Goal: Task Accomplishment & Management: Manage account settings

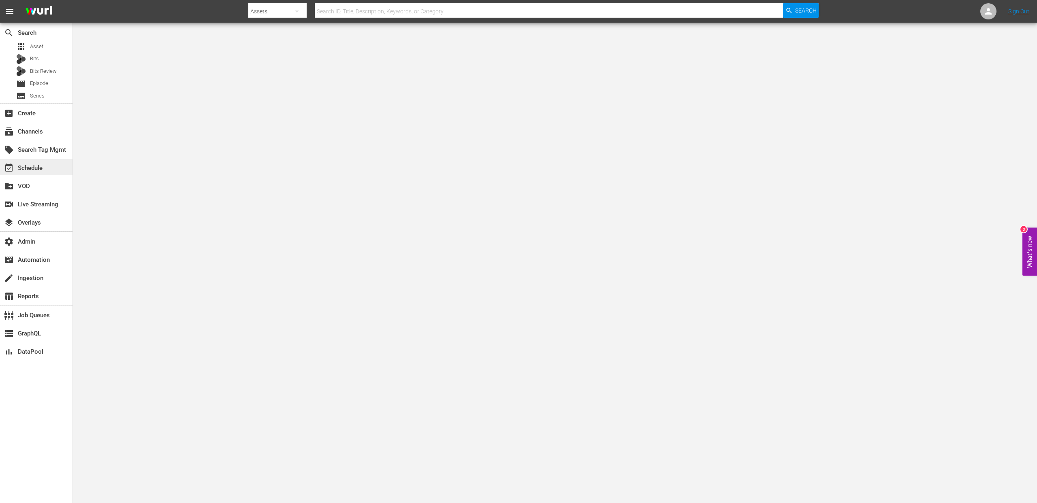
click at [44, 165] on div "event_available Schedule" at bounding box center [22, 166] width 45 height 7
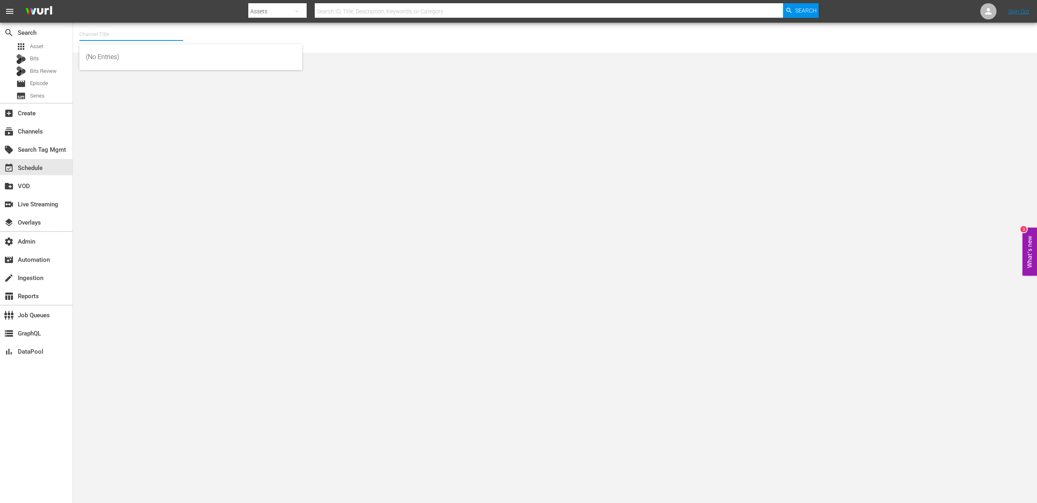
click at [132, 39] on input "text" at bounding box center [131, 34] width 104 height 19
paste input "Autentic"
click at [192, 117] on div "Autentic Travel (1517 - autentic_autentictravel_1)" at bounding box center [191, 115] width 210 height 19
type input "Autentic Travel (1517 - autentic_autentictravel_1)"
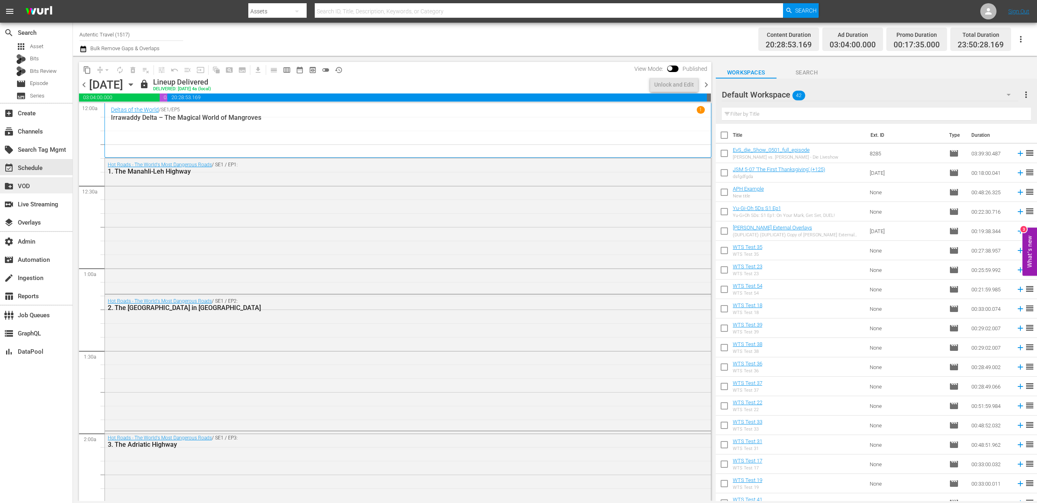
click at [33, 186] on div "create_new_folder VOD" at bounding box center [22, 184] width 45 height 7
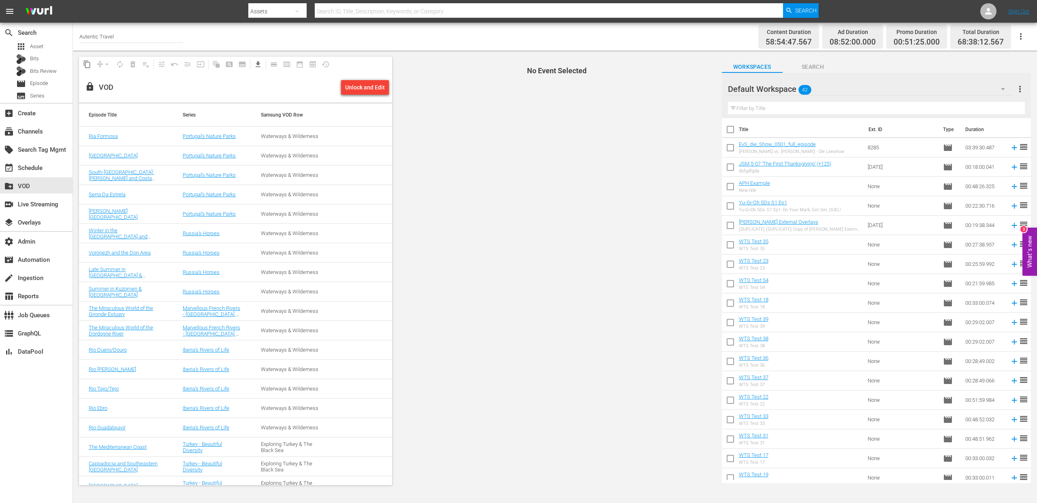
click at [106, 36] on input "Autentic Travel" at bounding box center [131, 36] width 104 height 19
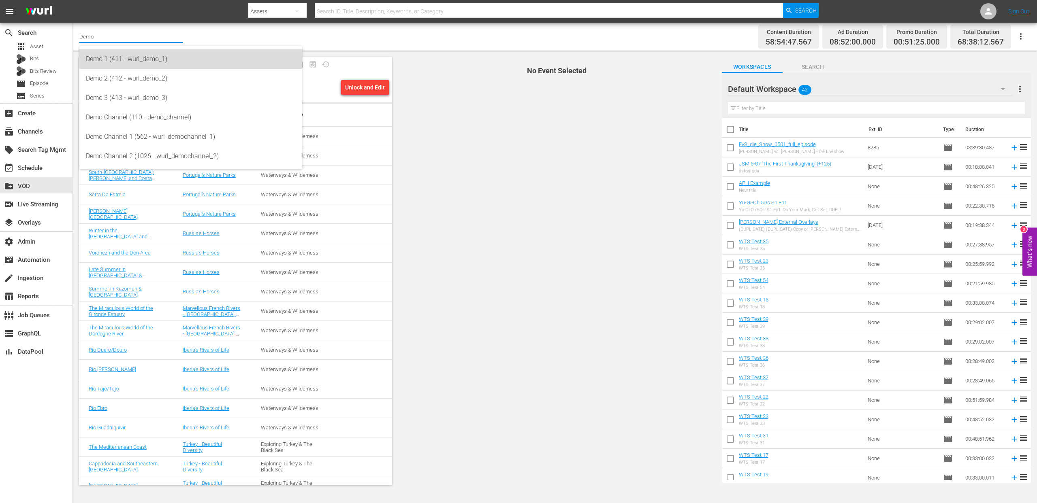
click at [146, 61] on div "Demo 1 (411 - wurl_demo_1)" at bounding box center [191, 58] width 210 height 19
type input "Demo 1 (411 - wurl_demo_1)"
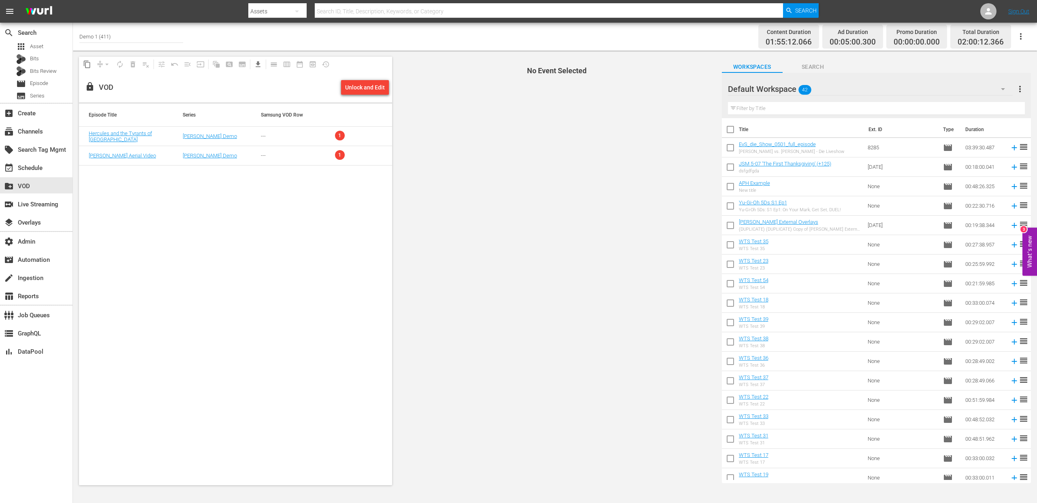
click at [132, 36] on input "Demo 1 (411)" at bounding box center [131, 36] width 104 height 19
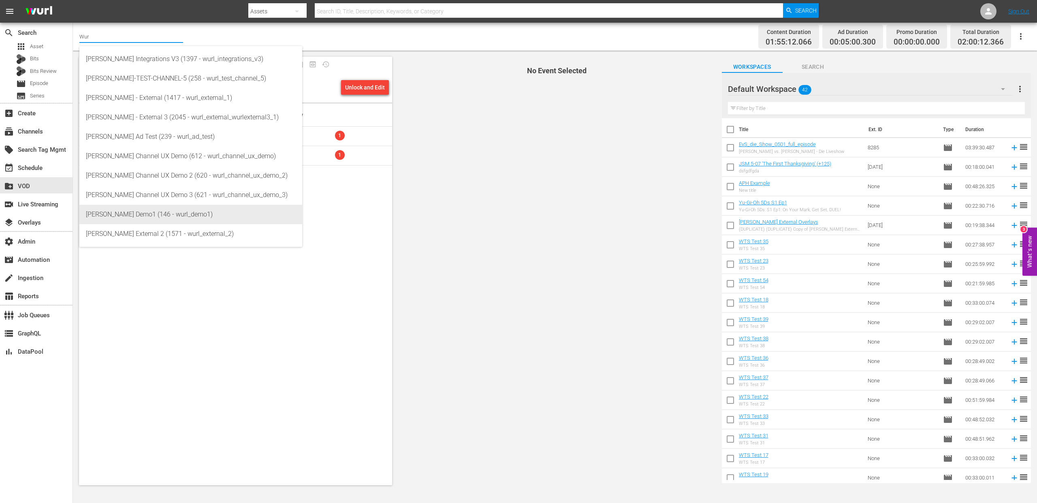
click at [138, 213] on div "Wurl Demo1 (146 - wurl_demo1)" at bounding box center [191, 214] width 210 height 19
type input "Wurl Demo1 (146 - wurl_demo1)"
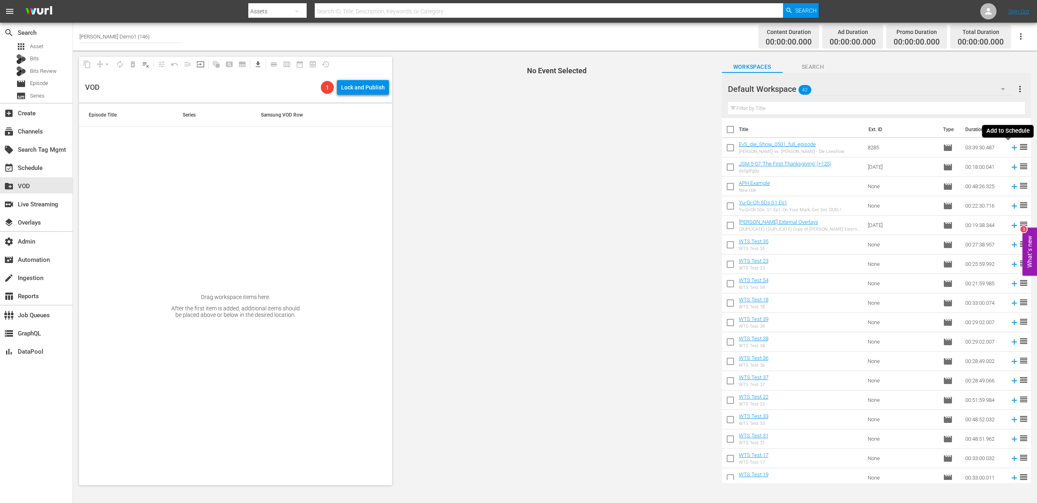
click at [1011, 148] on icon at bounding box center [1013, 147] width 5 height 5
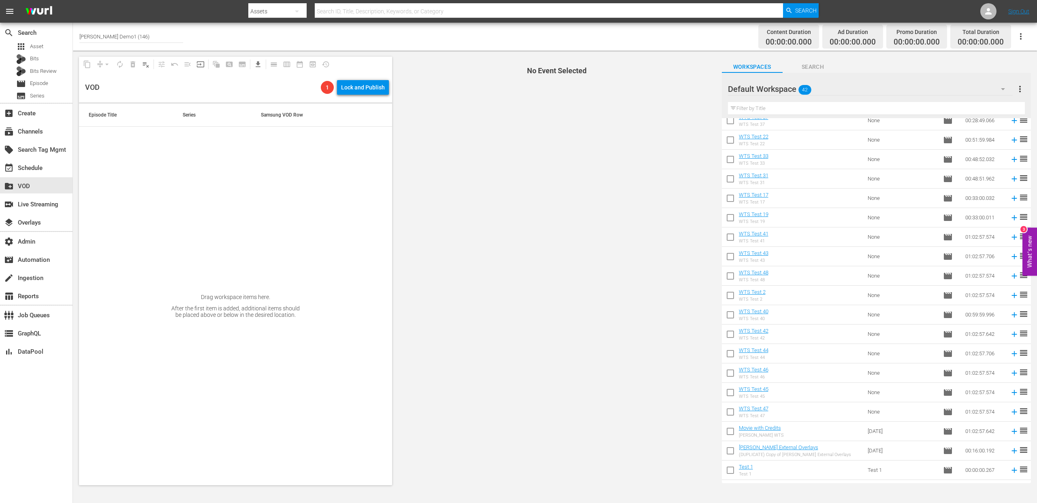
scroll to position [449, 0]
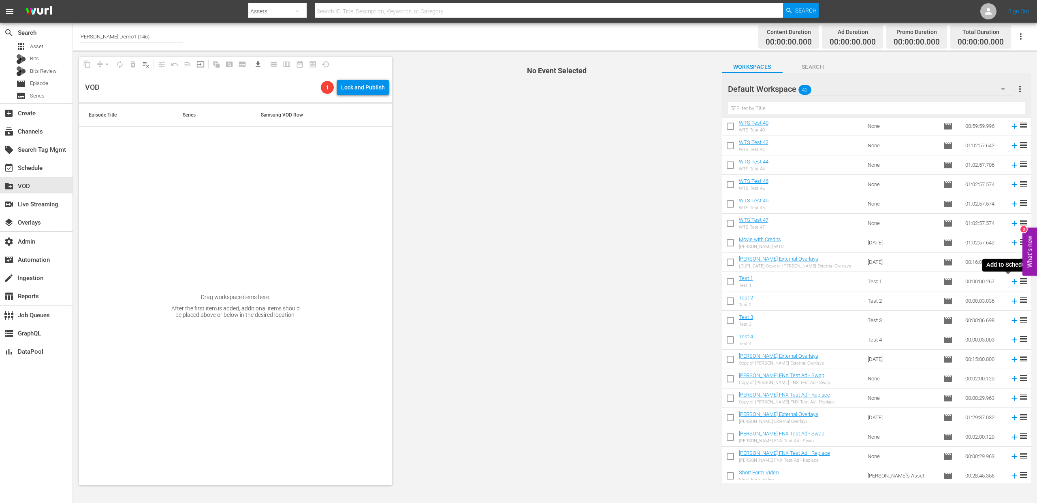
click at [1010, 282] on icon at bounding box center [1014, 281] width 9 height 9
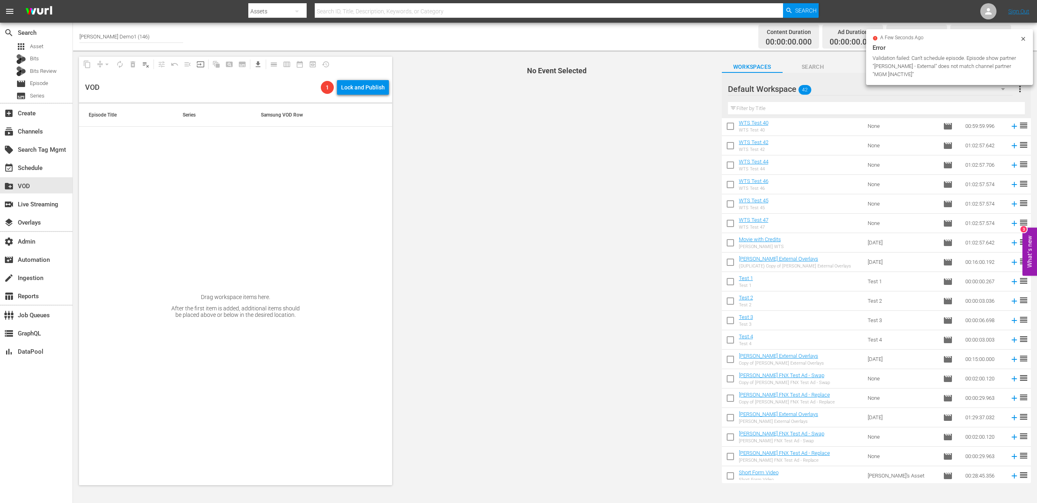
scroll to position [474, 0]
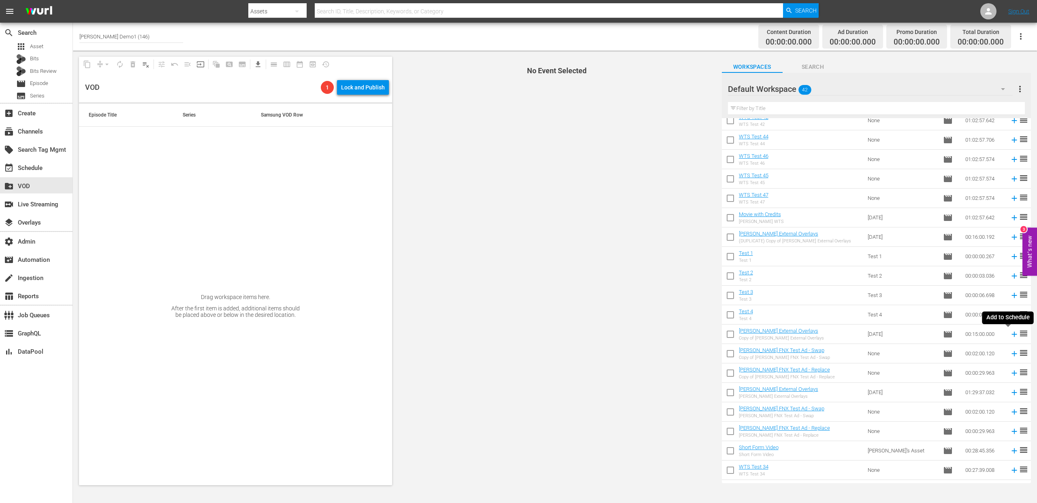
click at [1011, 335] on icon at bounding box center [1013, 334] width 5 height 5
click at [116, 36] on input "Wurl Demo1 (146)" at bounding box center [131, 36] width 104 height 19
click at [115, 35] on input "Wurl Demo1 (146)" at bounding box center [131, 36] width 104 height 19
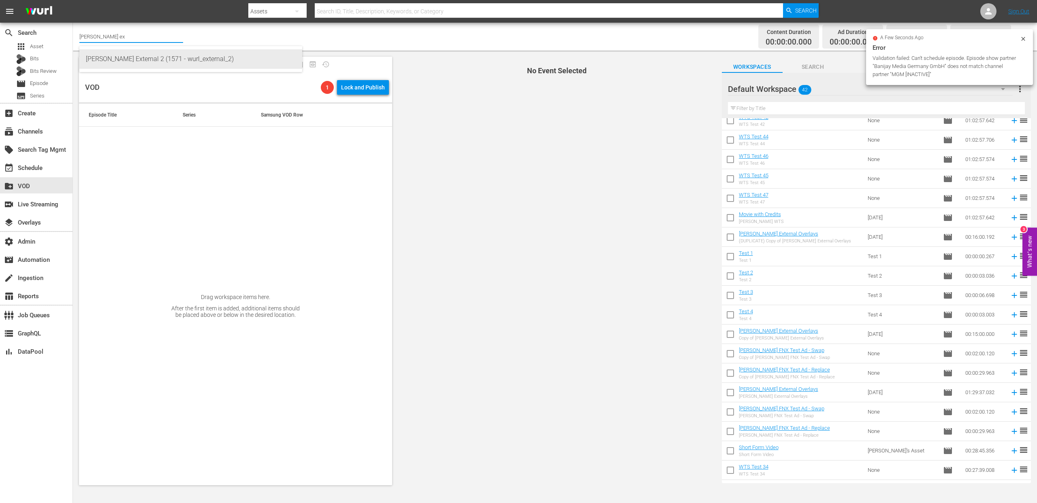
click at [142, 55] on div "Wurl External 2 (1571 - wurl_external_2)" at bounding box center [191, 58] width 210 height 19
type input "Wurl External 2 (1571 - wurl_external_2)"
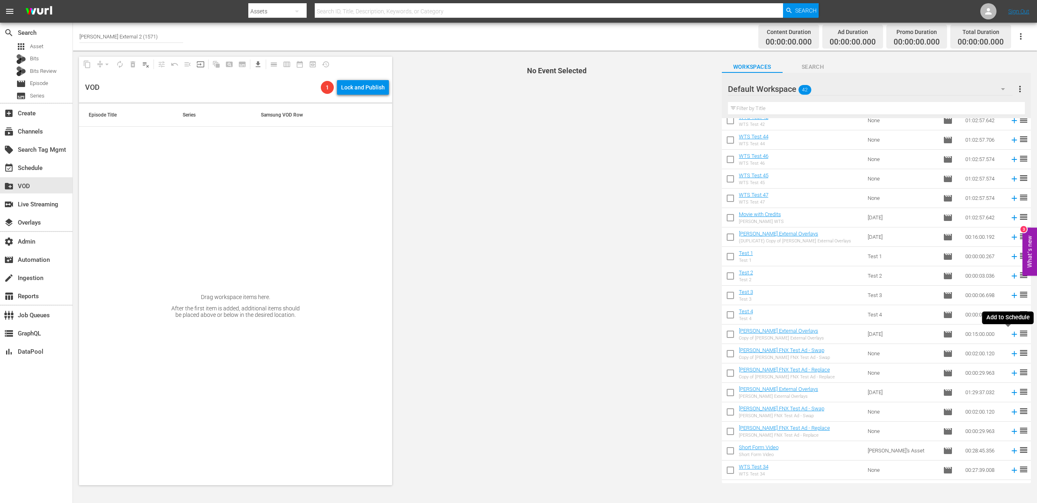
click at [1010, 335] on icon at bounding box center [1014, 334] width 9 height 9
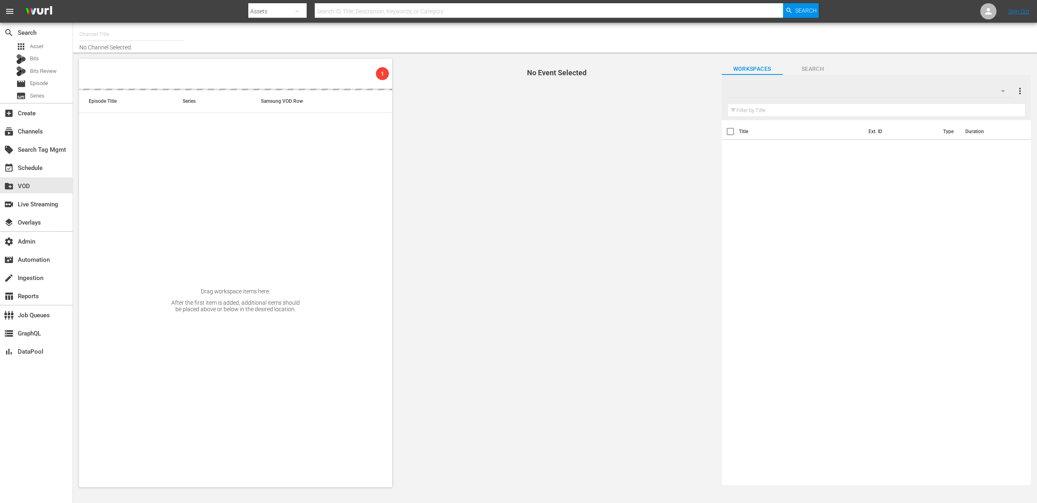
type input "Wurl External 2 (1571)"
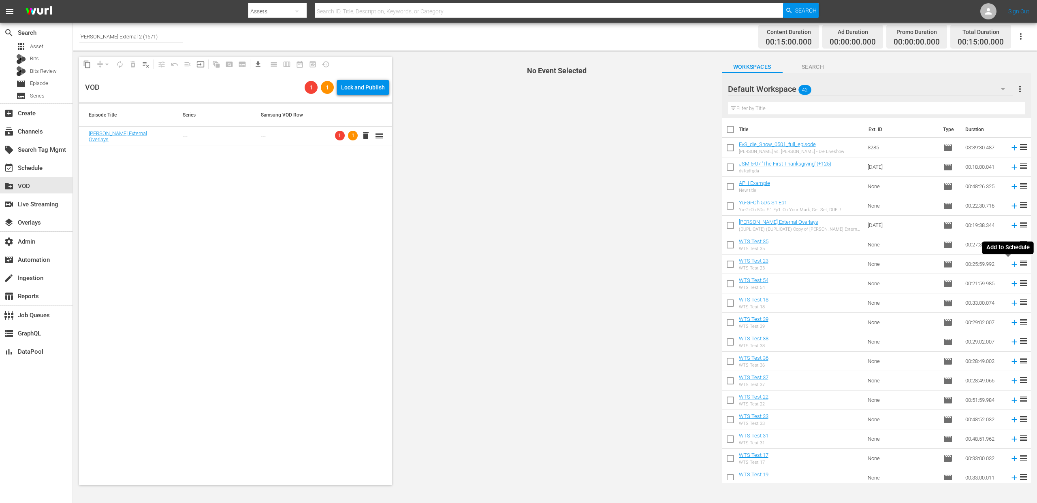
click at [1010, 266] on icon at bounding box center [1014, 264] width 9 height 9
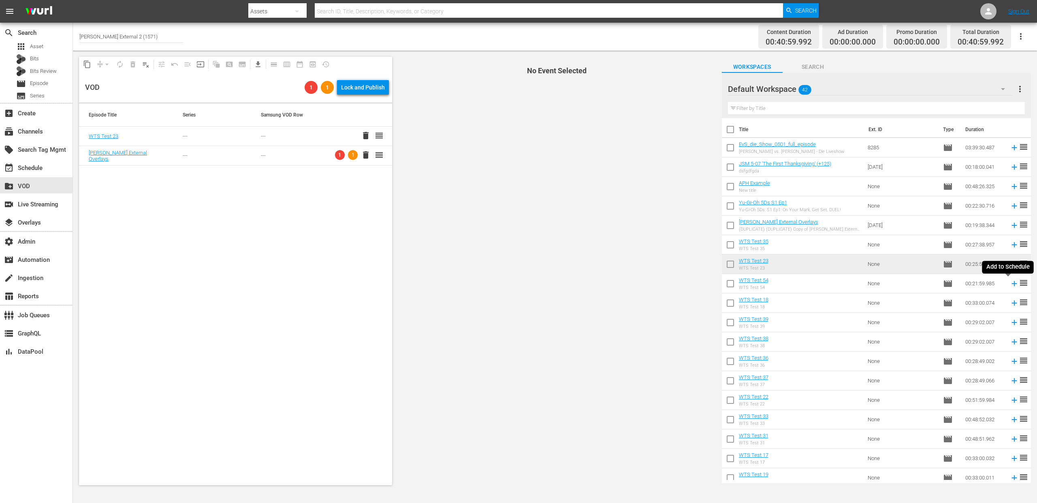
click at [1010, 284] on icon at bounding box center [1014, 283] width 9 height 9
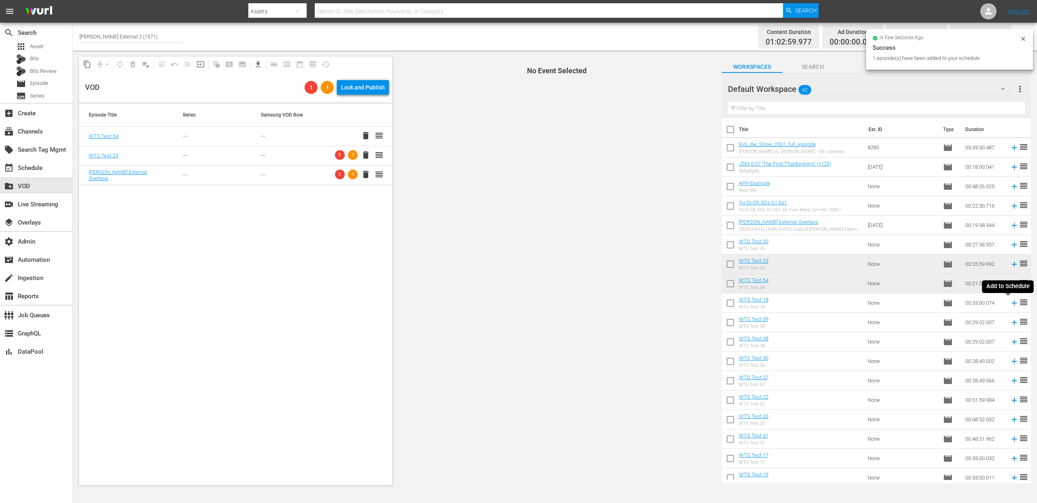
click at [1011, 303] on icon at bounding box center [1013, 303] width 5 height 5
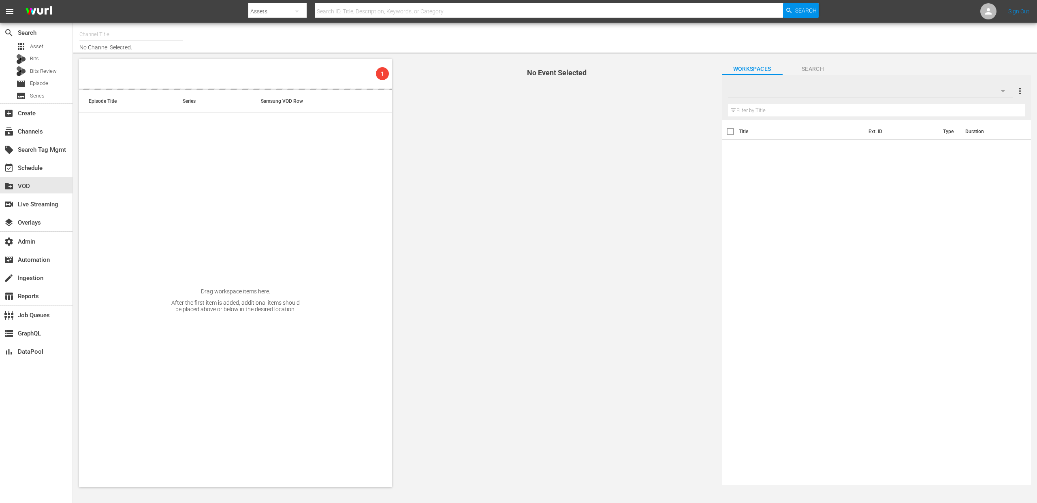
type input "Wurl External 2 (1571)"
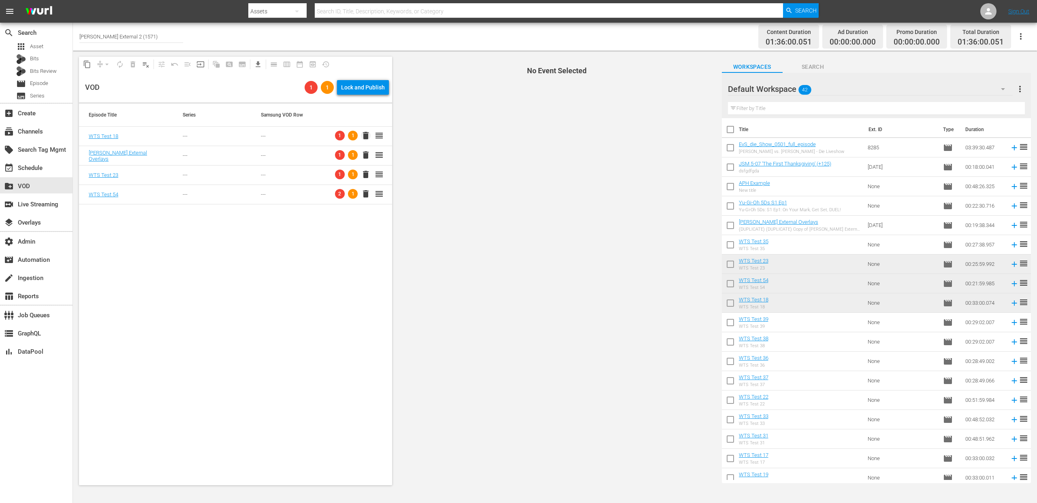
click at [361, 135] on span "delete" at bounding box center [366, 136] width 10 height 10
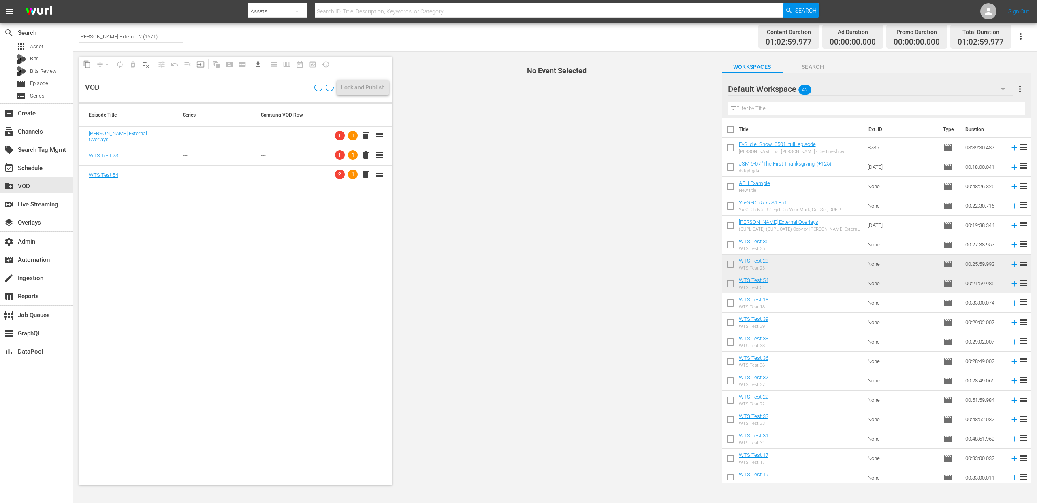
click at [361, 137] on span "delete" at bounding box center [366, 136] width 10 height 10
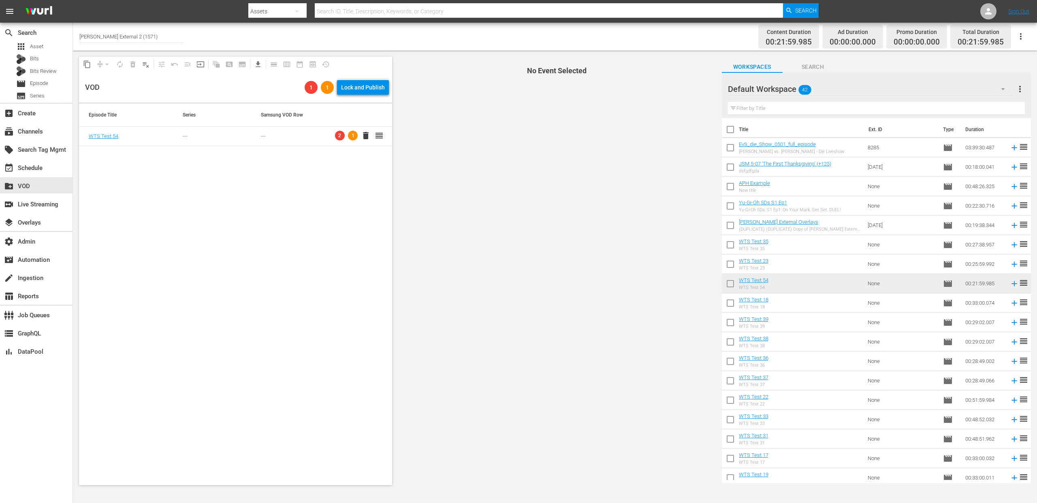
click at [361, 138] on span "delete" at bounding box center [366, 136] width 10 height 10
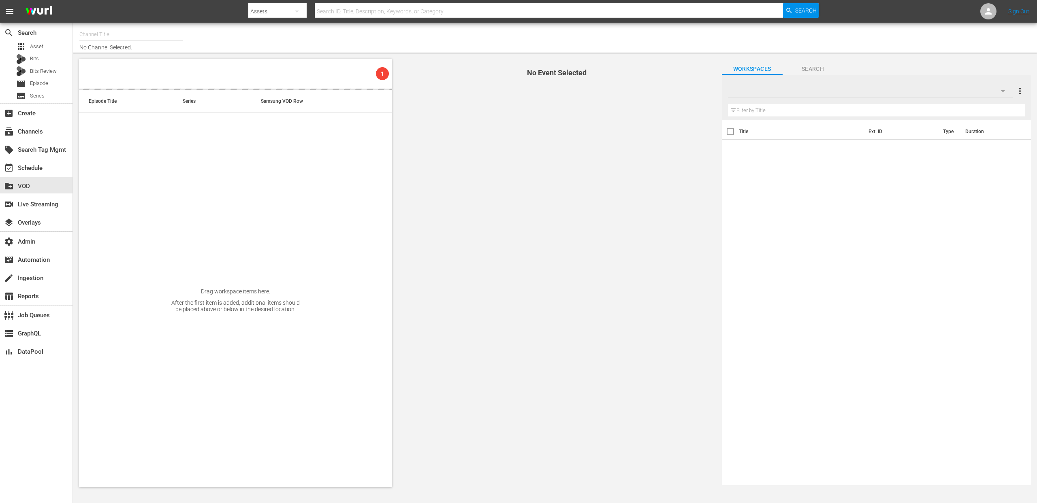
type input "Autentic Travel (1517)"
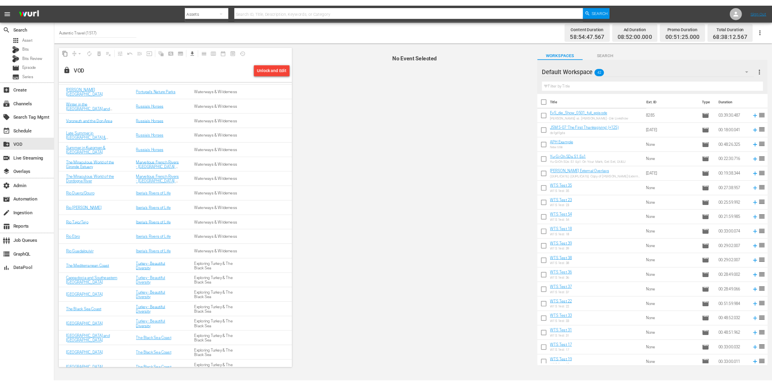
scroll to position [265, 0]
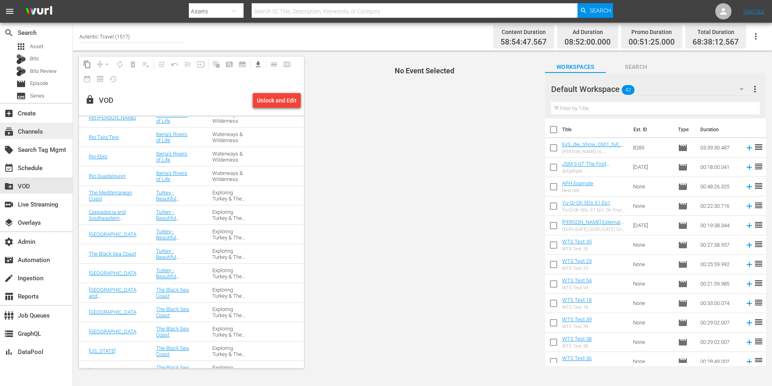
click at [26, 131] on div "subscriptions Channels" at bounding box center [22, 130] width 45 height 7
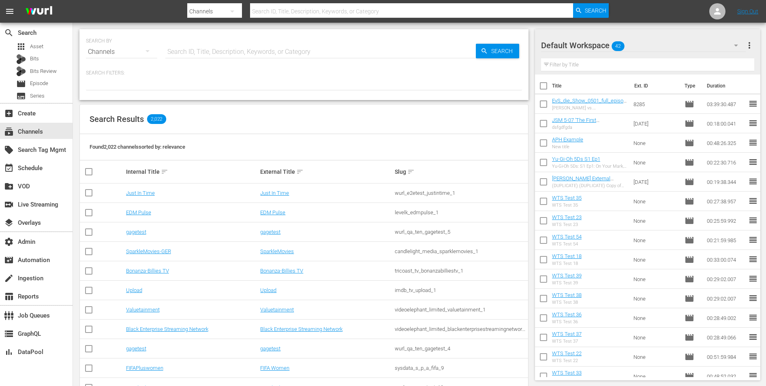
click at [236, 53] on input "text" at bounding box center [320, 51] width 310 height 19
type input "am"
type input "amc"
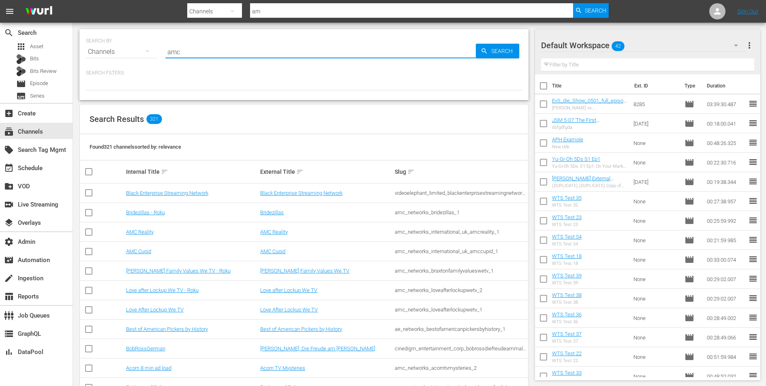
type input "amc"
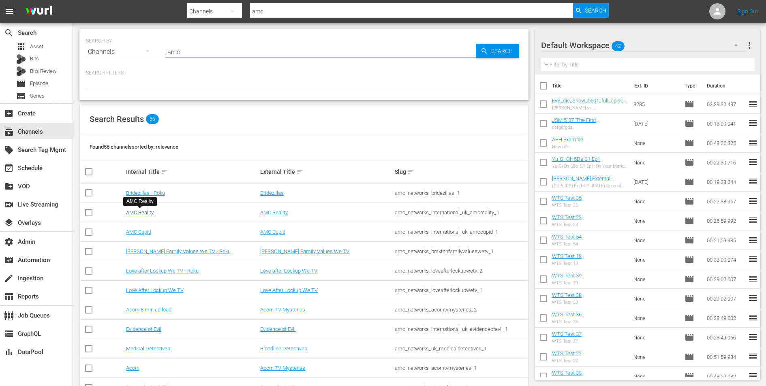
type input "amc"
click at [141, 212] on link "AMC Reality" at bounding box center [140, 212] width 28 height 6
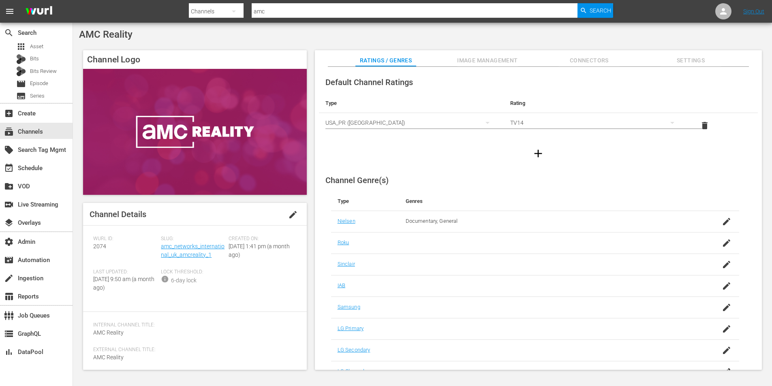
click at [597, 58] on span "Connectors" at bounding box center [589, 60] width 61 height 10
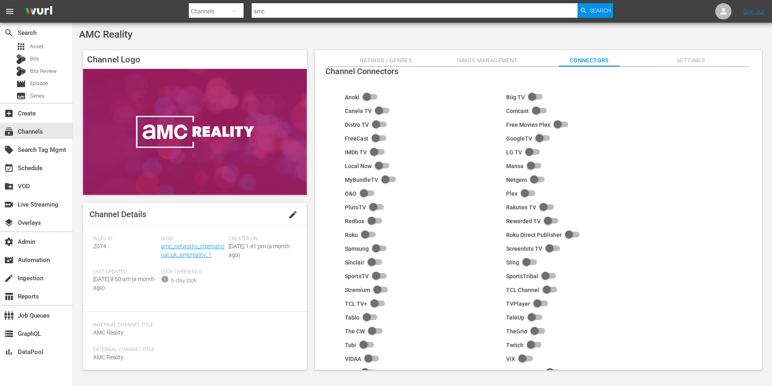
scroll to position [6, 0]
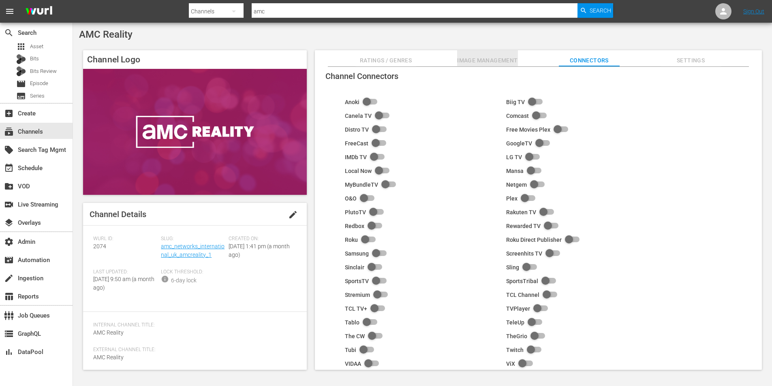
click at [491, 60] on span "Image Management" at bounding box center [487, 60] width 61 height 10
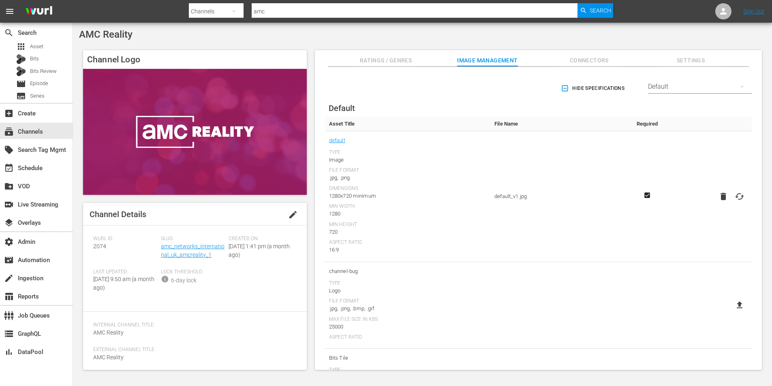
click at [700, 90] on div "Default" at bounding box center [700, 86] width 104 height 23
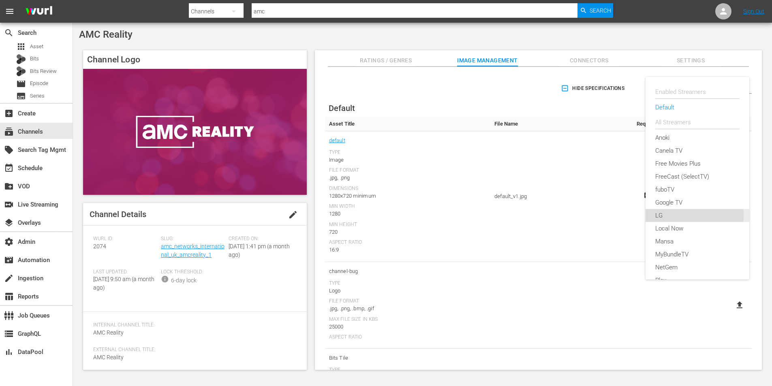
click at [685, 214] on div "LG" at bounding box center [697, 215] width 84 height 13
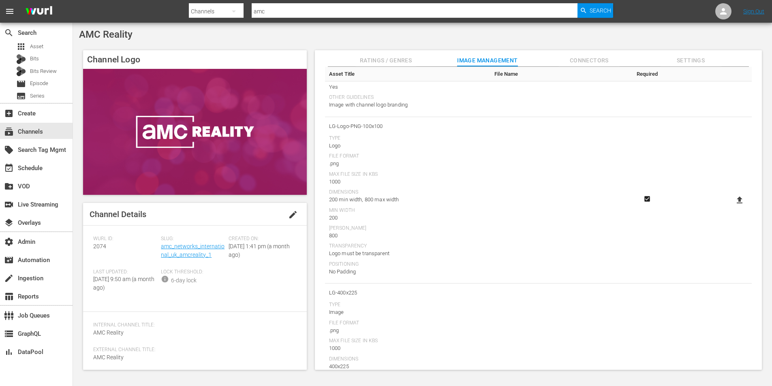
scroll to position [959, 0]
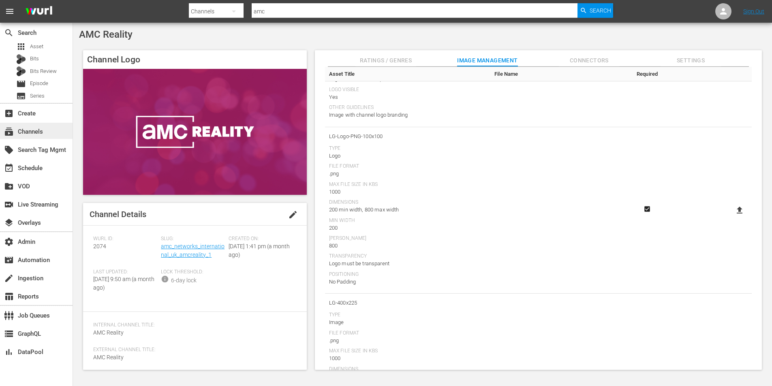
click at [33, 129] on div "subscriptions Channels" at bounding box center [22, 130] width 45 height 7
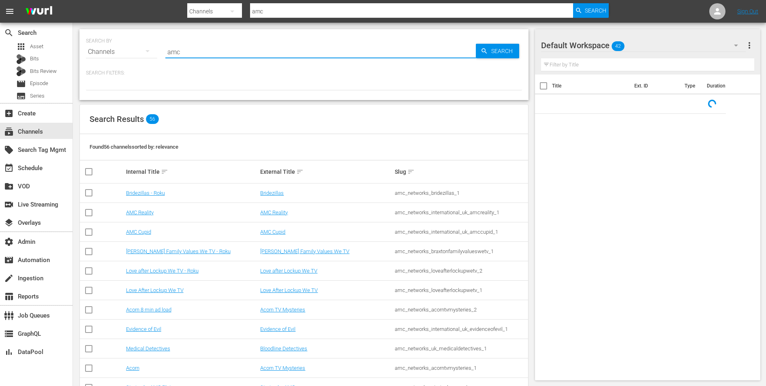
click at [177, 54] on input "amc" at bounding box center [320, 51] width 310 height 19
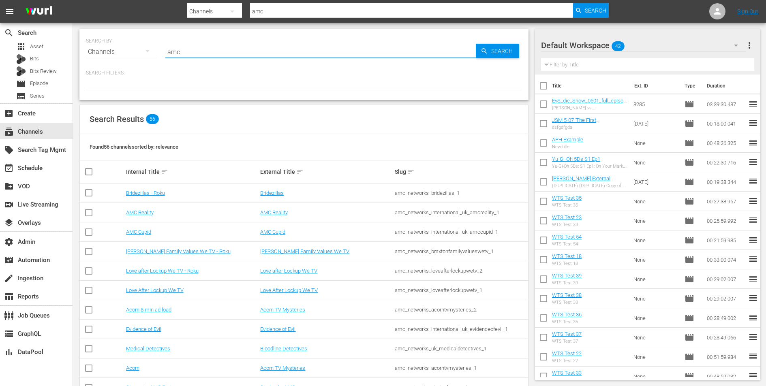
type input "b"
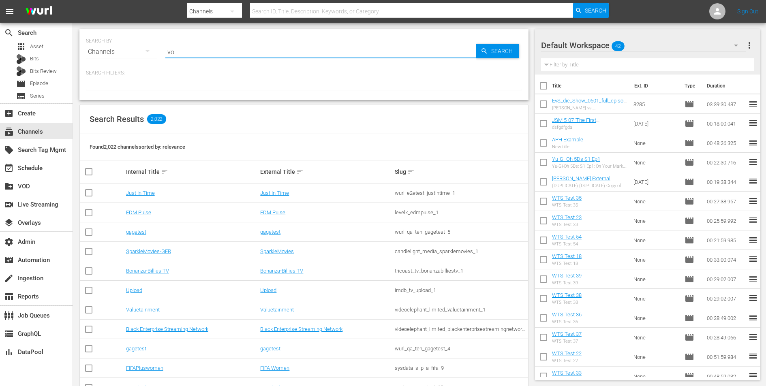
type input "vob"
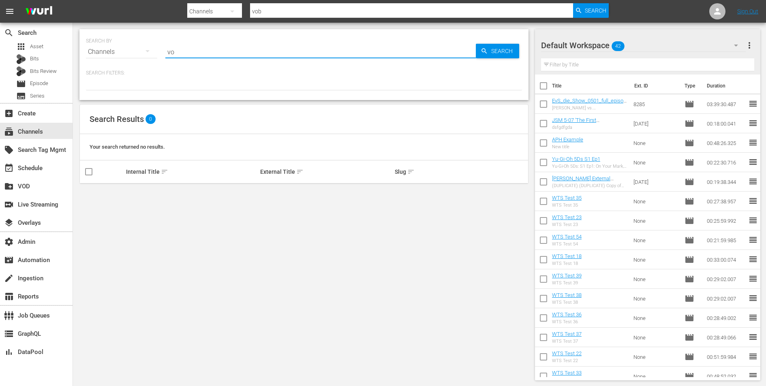
type input "v"
type input "bob"
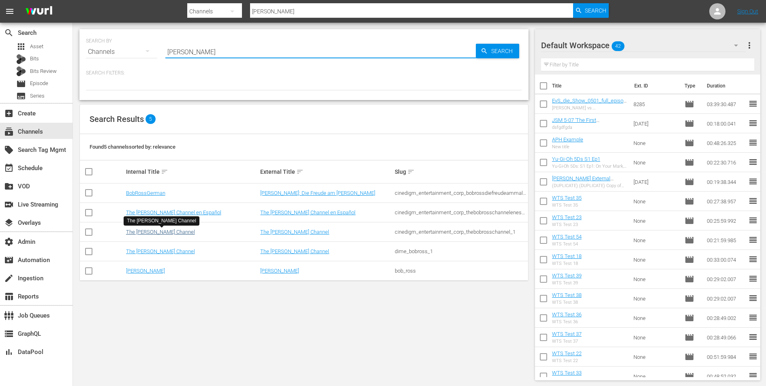
type input "bob"
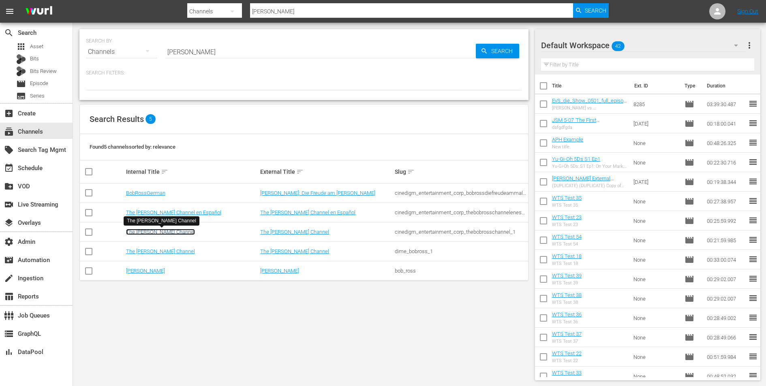
click at [154, 234] on link "The [PERSON_NAME] Channel" at bounding box center [160, 232] width 69 height 6
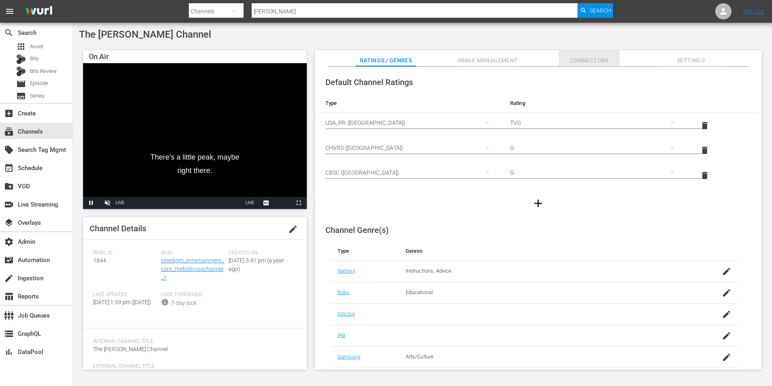
click at [605, 61] on span "Connectors" at bounding box center [589, 60] width 61 height 10
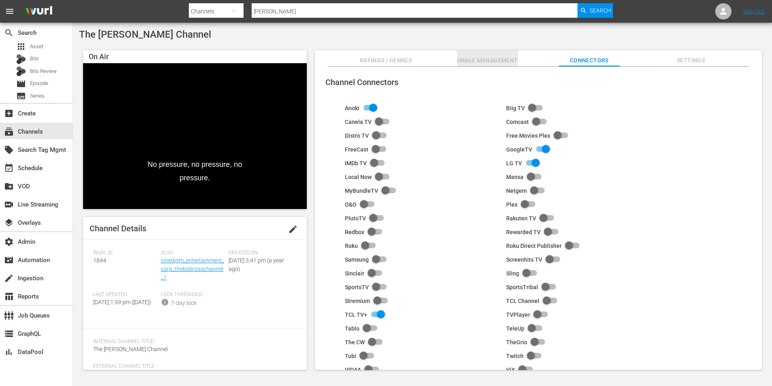
click at [491, 60] on span "Image Management" at bounding box center [487, 60] width 61 height 10
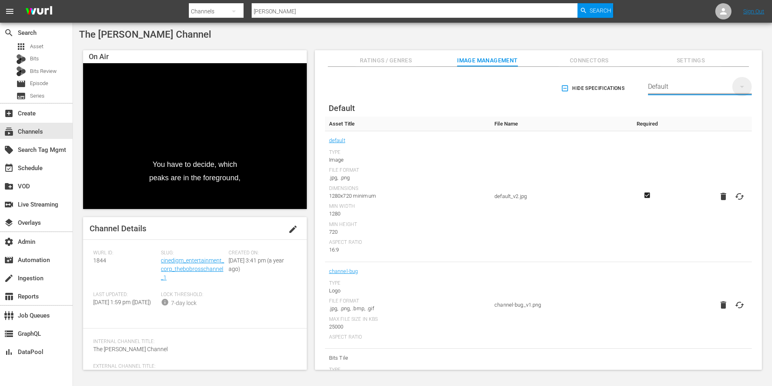
click at [740, 86] on icon "button" at bounding box center [742, 87] width 4 height 2
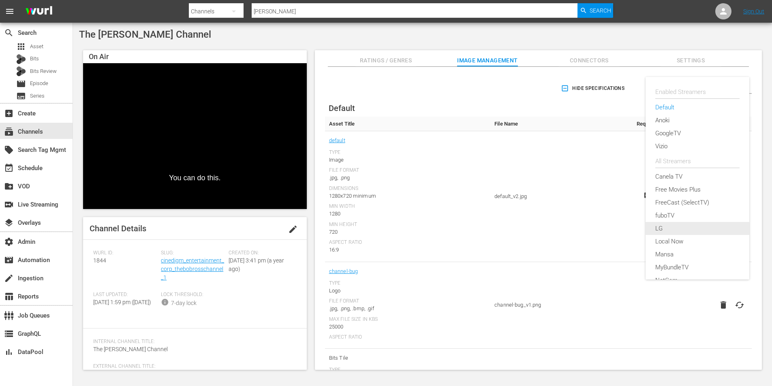
click at [657, 228] on div "LG" at bounding box center [697, 228] width 84 height 13
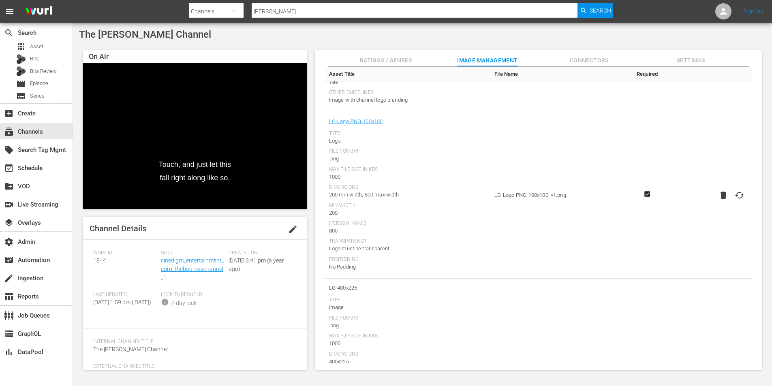
scroll to position [973, 0]
click at [589, 61] on span "Connectors" at bounding box center [589, 60] width 61 height 10
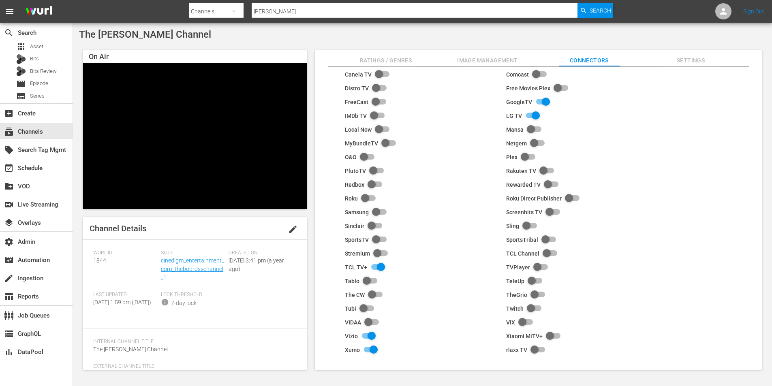
scroll to position [50, 0]
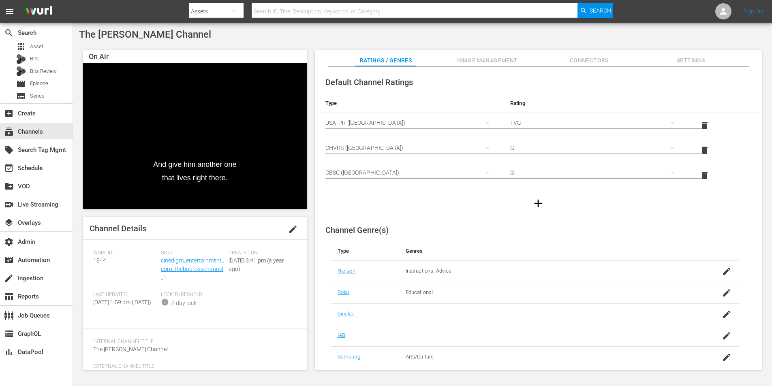
click at [490, 64] on span "Image Management" at bounding box center [487, 60] width 61 height 10
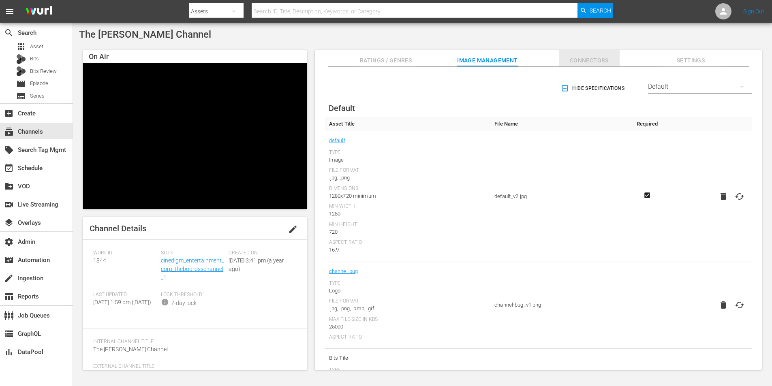
click at [592, 62] on span "Connectors" at bounding box center [589, 60] width 61 height 10
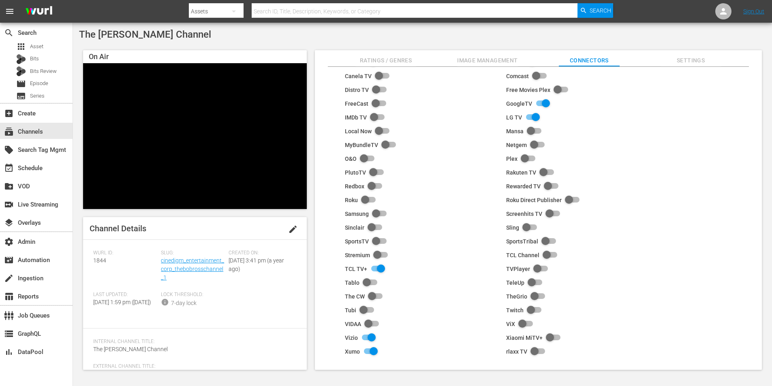
scroll to position [50, 0]
